Goal: Information Seeking & Learning: Find specific page/section

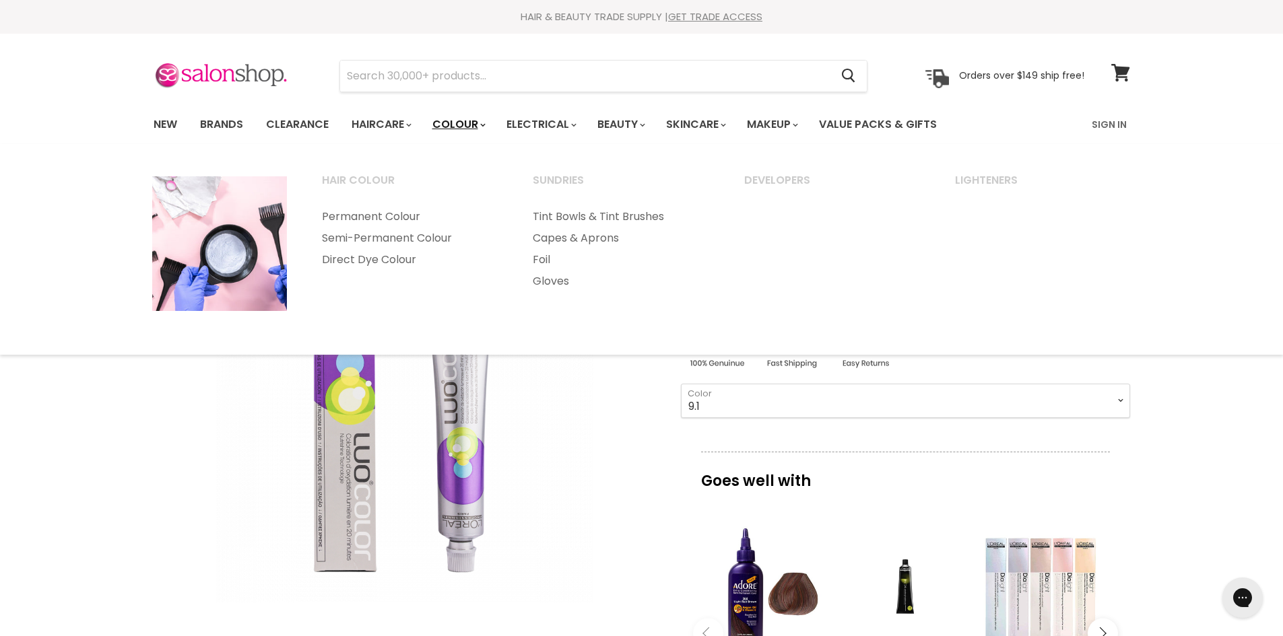
click at [477, 122] on link "Colour" at bounding box center [457, 124] width 71 height 28
click at [486, 124] on icon "Main menu" at bounding box center [482, 125] width 5 height 4
click at [396, 234] on link "Semi-Permanent Colour" at bounding box center [409, 239] width 209 height 22
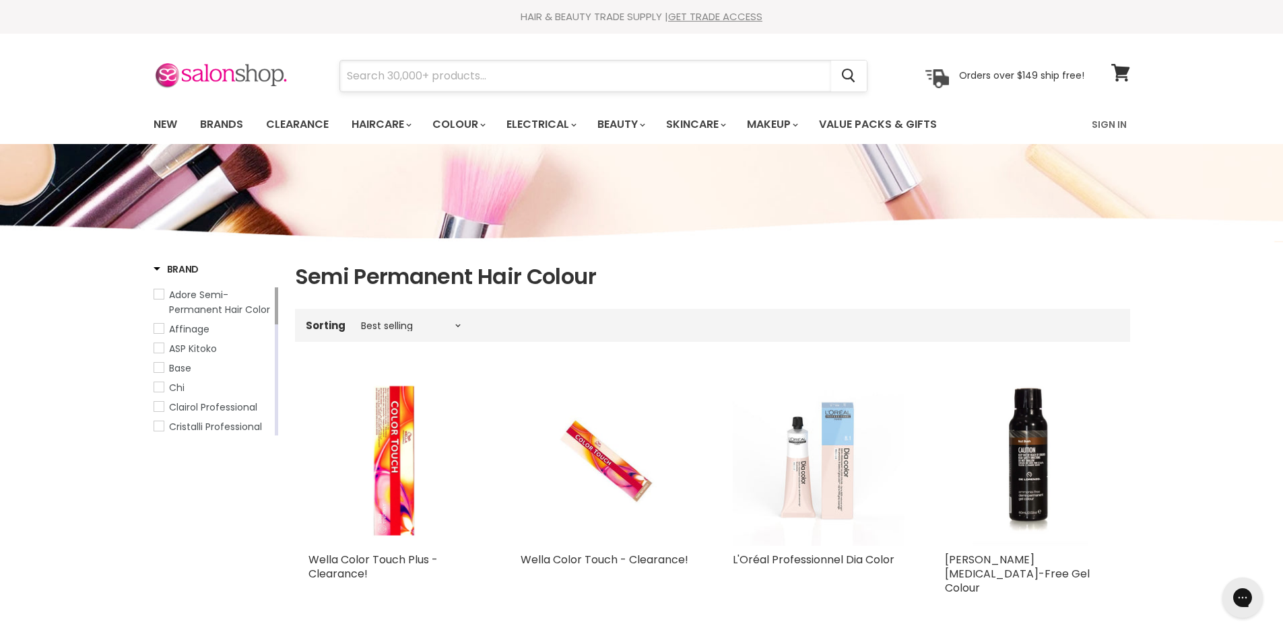
click at [406, 81] on input "Search" at bounding box center [585, 76] width 491 height 31
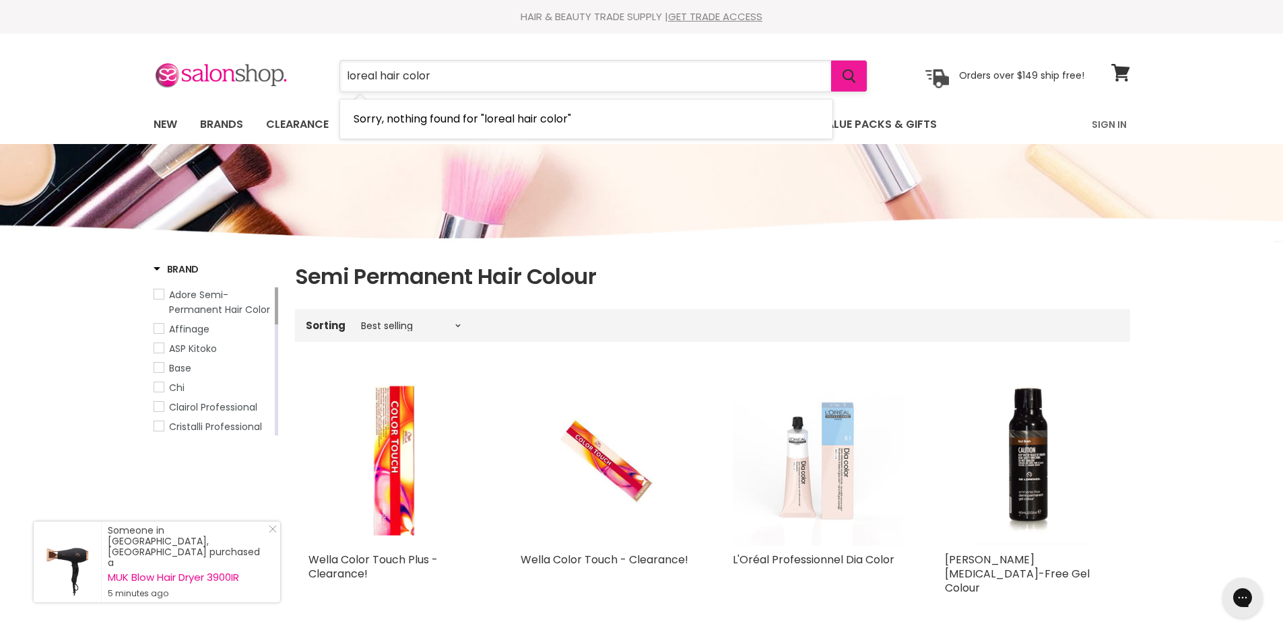
type input "loreal hair color"
click at [840, 81] on button "Search" at bounding box center [849, 76] width 36 height 31
